Goal: Task Accomplishment & Management: Use online tool/utility

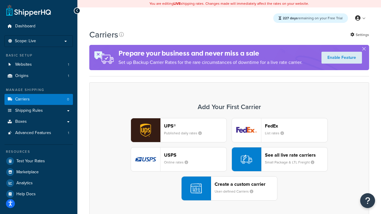
click at [229, 160] on div "UPS® Published daily rates FedEx List rates USPS Online rates See all live rate…" at bounding box center [229, 159] width 267 height 83
click at [296, 126] on header "FedEx" at bounding box center [296, 126] width 63 height 6
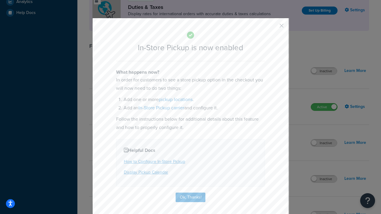
click at [273, 28] on button "button" at bounding box center [272, 27] width 1 height 1
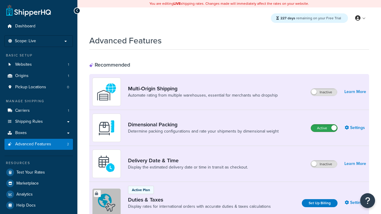
click at [324, 128] on label "Active" at bounding box center [324, 128] width 26 height 7
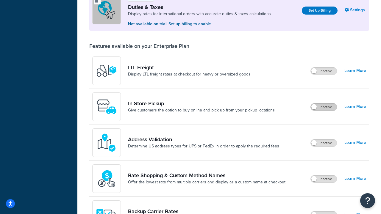
scroll to position [182, 0]
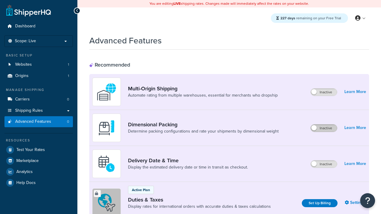
click at [324, 128] on label "Inactive" at bounding box center [324, 128] width 26 height 7
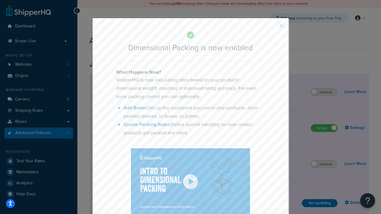
click at [273, 28] on button "button" at bounding box center [272, 27] width 1 height 1
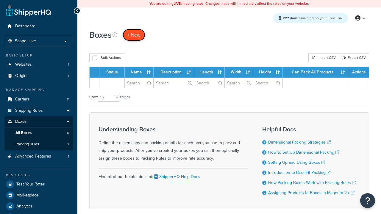
click at [134, 35] on span "+ New" at bounding box center [133, 35] width 13 height 7
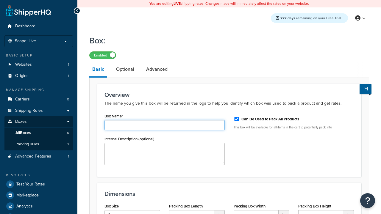
type input "Box1"
select select "usps_small"
type input "8.5"
type input "5"
type input "1.5"
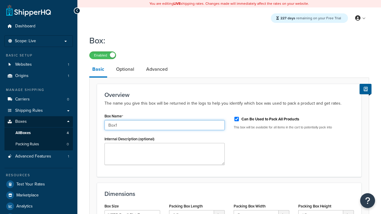
type input "Box1"
